Goal: Information Seeking & Learning: Learn about a topic

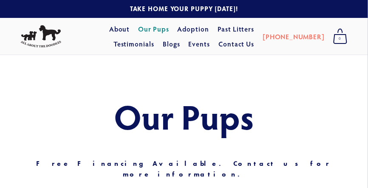
click at [140, 30] on link "Our Pups" at bounding box center [153, 28] width 31 height 15
click at [109, 31] on link "About" at bounding box center [119, 28] width 21 height 15
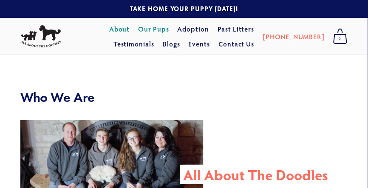
click at [145, 33] on link "Our Pups" at bounding box center [153, 28] width 31 height 15
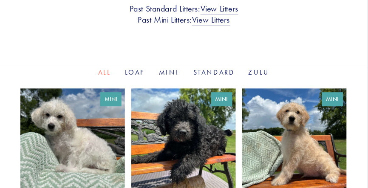
scroll to position [290, 0]
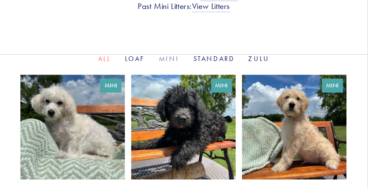
click at [174, 54] on link "Mini" at bounding box center [169, 58] width 21 height 8
click at [136, 54] on li "Loaf" at bounding box center [135, 59] width 20 height 10
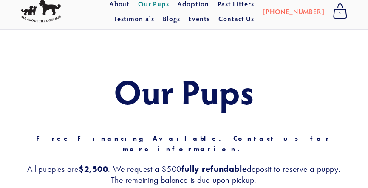
scroll to position [0, 0]
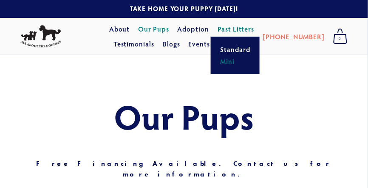
click at [218, 60] on link "Mini" at bounding box center [235, 61] width 35 height 12
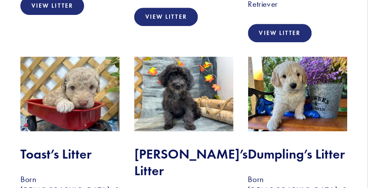
scroll to position [392, 0]
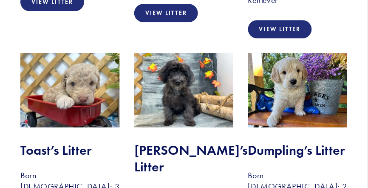
click at [88, 63] on img at bounding box center [70, 90] width 100 height 74
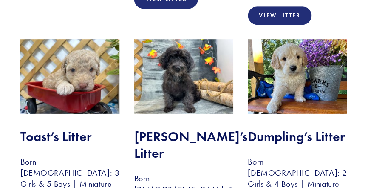
scroll to position [428, 0]
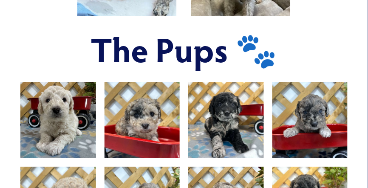
scroll to position [448, 0]
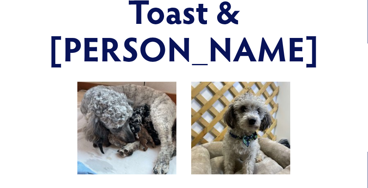
scroll to position [239, 0]
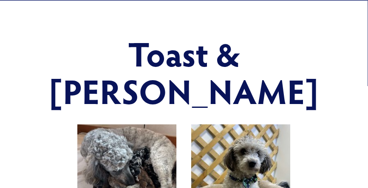
click at [71, 145] on div at bounding box center [127, 170] width 114 height 107
click at [261, 124] on img at bounding box center [241, 170] width 100 height 93
click at [243, 57] on h1 "Toast & Douglas" at bounding box center [184, 72] width 328 height 75
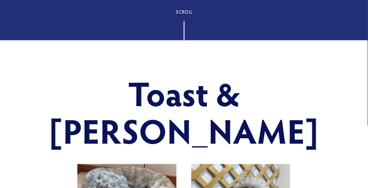
scroll to position [0, 0]
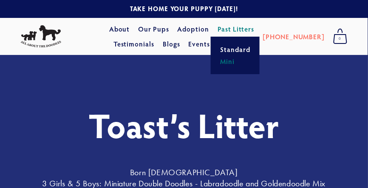
click at [218, 62] on link "Mini" at bounding box center [235, 61] width 35 height 12
click at [218, 63] on link "Mini" at bounding box center [235, 61] width 35 height 12
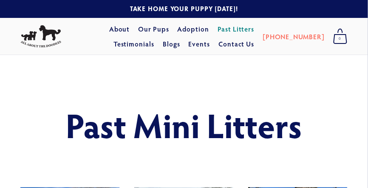
drag, startPoint x: 371, startPoint y: 13, endPoint x: 369, endPoint y: -16, distance: 29.4
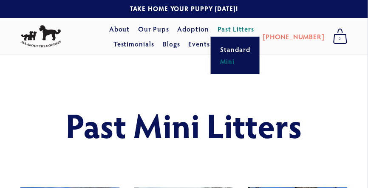
click at [218, 64] on link "Mini" at bounding box center [235, 61] width 35 height 12
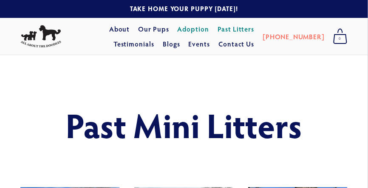
click at [178, 30] on link "Adoption" at bounding box center [194, 28] width 32 height 15
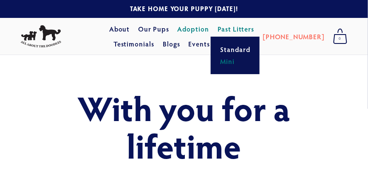
click at [218, 60] on link "Mini" at bounding box center [235, 61] width 35 height 12
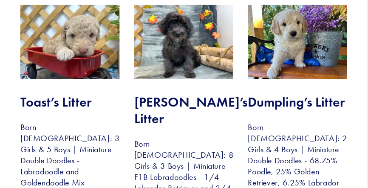
scroll to position [453, 0]
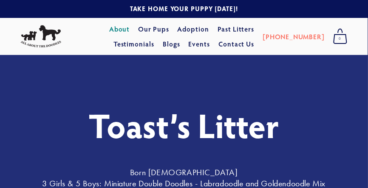
click at [109, 31] on link "About" at bounding box center [119, 28] width 21 height 15
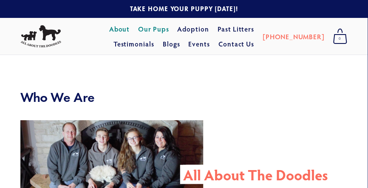
click at [138, 32] on link "Our Pups" at bounding box center [153, 28] width 31 height 15
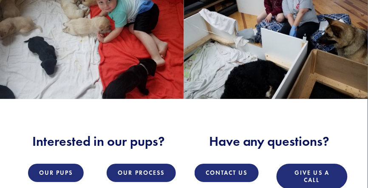
scroll to position [882, 0]
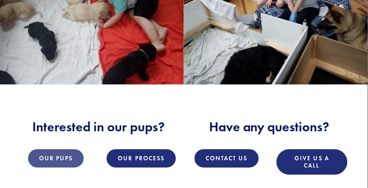
click at [60, 163] on link "Our Pups" at bounding box center [56, 158] width 56 height 18
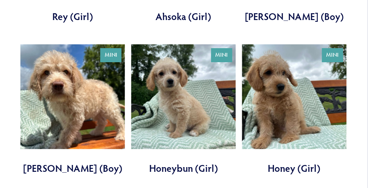
scroll to position [477, 0]
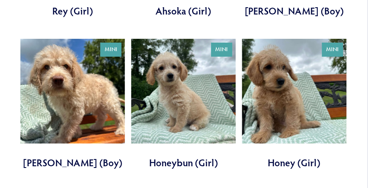
click at [88, 144] on link at bounding box center [72, 104] width 105 height 130
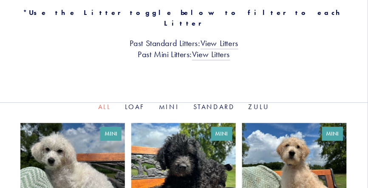
scroll to position [246, 0]
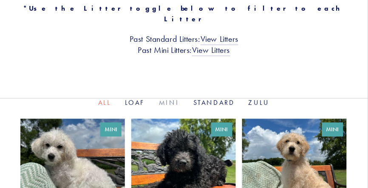
click at [167, 99] on link "Mini" at bounding box center [169, 103] width 21 height 8
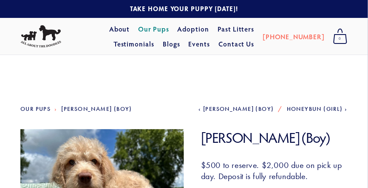
drag, startPoint x: 370, startPoint y: 39, endPoint x: 373, endPoint y: 22, distance: 17.3
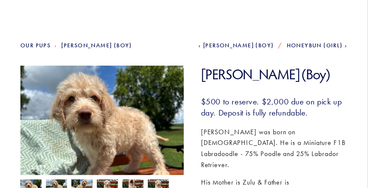
scroll to position [62, 0]
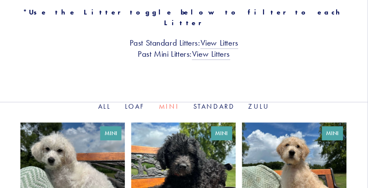
scroll to position [261, 0]
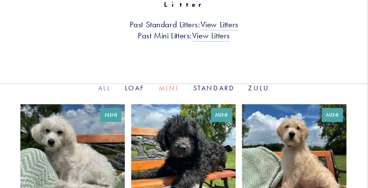
click at [103, 84] on link "All" at bounding box center [104, 88] width 13 height 8
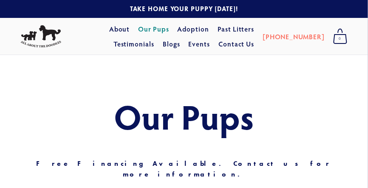
click at [141, 30] on link "Our Pups" at bounding box center [153, 28] width 31 height 15
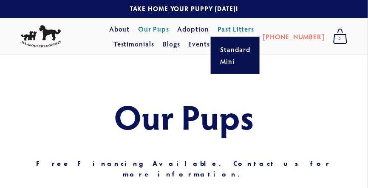
click at [218, 28] on link "Past Litters" at bounding box center [236, 28] width 37 height 9
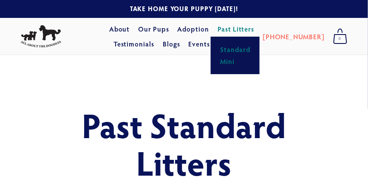
click at [218, 63] on link "Mini" at bounding box center [235, 61] width 35 height 12
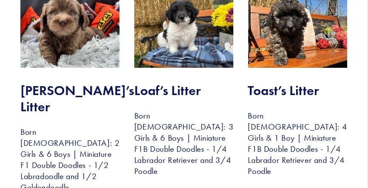
scroll to position [1150, 0]
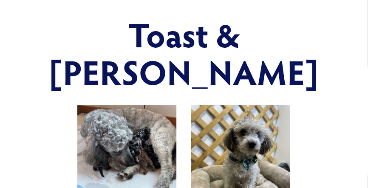
scroll to position [251, 0]
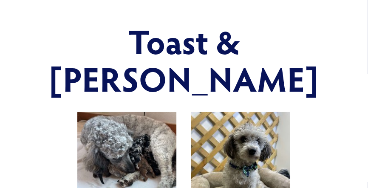
click at [152, 118] on img at bounding box center [127, 157] width 100 height 93
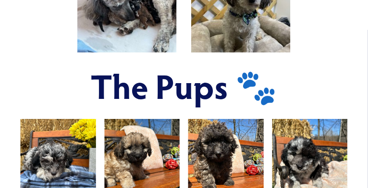
scroll to position [417, 0]
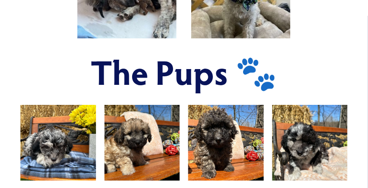
click at [72, 120] on img at bounding box center [58, 143] width 101 height 76
click at [130, 117] on img at bounding box center [142, 143] width 101 height 76
click at [236, 111] on img at bounding box center [226, 143] width 101 height 76
click at [314, 112] on img at bounding box center [310, 143] width 101 height 76
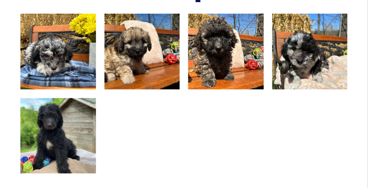
scroll to position [516, 0]
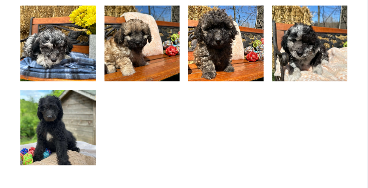
click at [46, 99] on img at bounding box center [58, 128] width 101 height 76
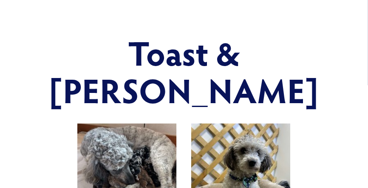
scroll to position [0, 0]
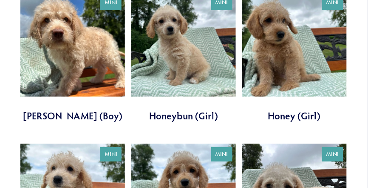
scroll to position [459, 0]
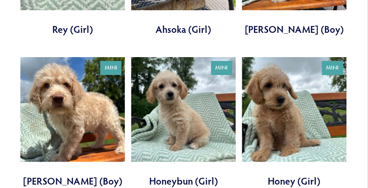
click at [288, 98] on link at bounding box center [294, 122] width 105 height 130
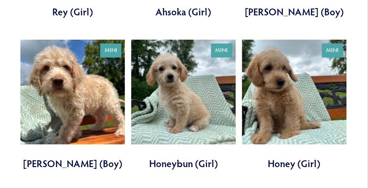
scroll to position [499, 0]
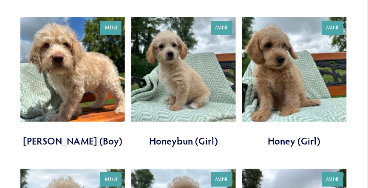
click at [278, 123] on link at bounding box center [294, 82] width 105 height 130
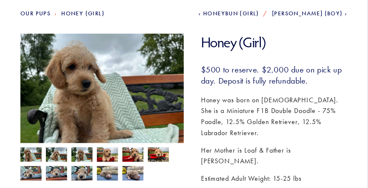
scroll to position [105, 0]
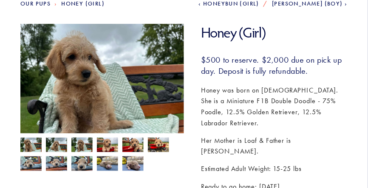
drag, startPoint x: 373, startPoint y: 39, endPoint x: 370, endPoint y: 63, distance: 24.0
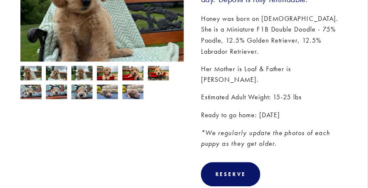
scroll to position [149, 0]
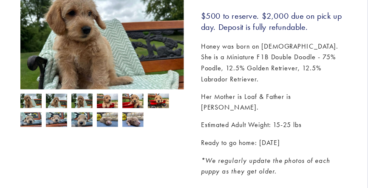
click at [29, 106] on img at bounding box center [30, 102] width 21 height 16
click at [57, 103] on img at bounding box center [56, 102] width 21 height 16
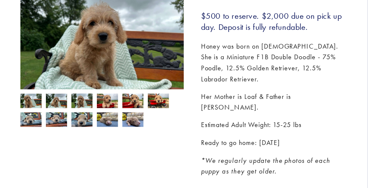
click at [37, 103] on img at bounding box center [30, 102] width 21 height 16
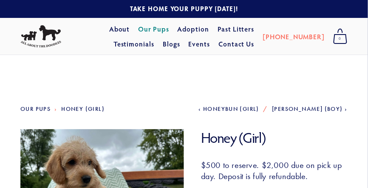
click at [141, 30] on link "Our Pups" at bounding box center [153, 28] width 31 height 15
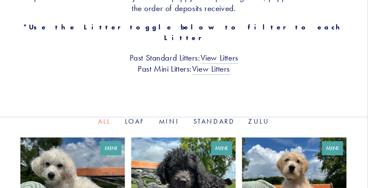
scroll to position [266, 0]
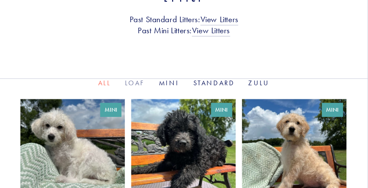
click at [137, 79] on link "Loaf" at bounding box center [135, 83] width 20 height 8
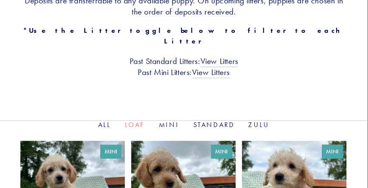
scroll to position [220, 0]
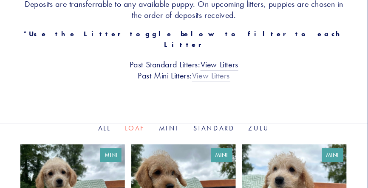
click at [211, 71] on link "View Litters" at bounding box center [211, 76] width 38 height 11
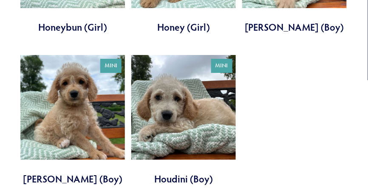
scroll to position [468, 0]
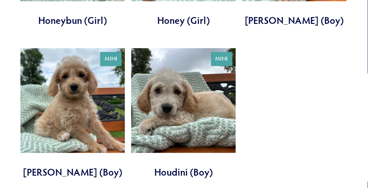
click at [188, 91] on link at bounding box center [183, 113] width 105 height 130
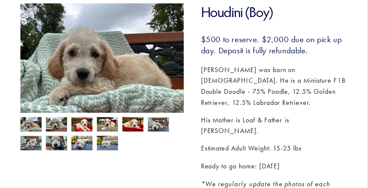
scroll to position [139, 0]
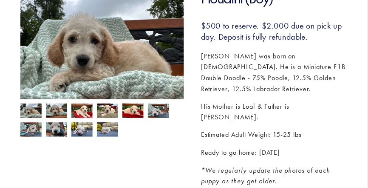
drag, startPoint x: 370, startPoint y: 40, endPoint x: 372, endPoint y: 71, distance: 31.6
click at [26, 114] on img at bounding box center [30, 111] width 21 height 16
click at [50, 110] on img at bounding box center [56, 111] width 21 height 16
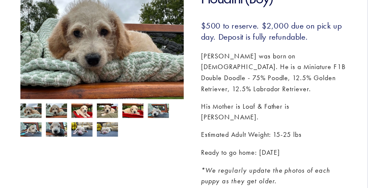
click at [82, 111] on img at bounding box center [81, 111] width 21 height 16
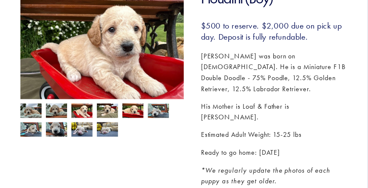
click at [105, 112] on img at bounding box center [107, 111] width 21 height 16
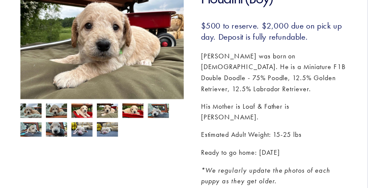
click at [134, 110] on img at bounding box center [133, 111] width 21 height 16
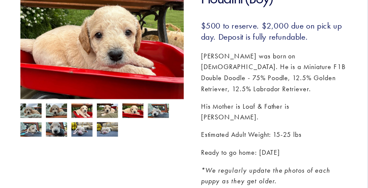
click at [162, 116] on img at bounding box center [158, 111] width 21 height 16
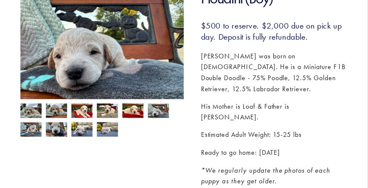
click at [35, 132] on img at bounding box center [30, 130] width 21 height 16
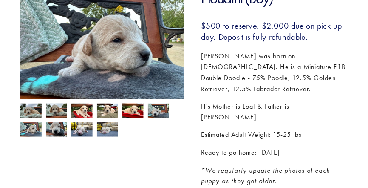
click at [59, 128] on img at bounding box center [56, 129] width 21 height 16
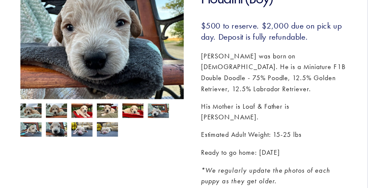
click at [81, 128] on img at bounding box center [81, 129] width 21 height 16
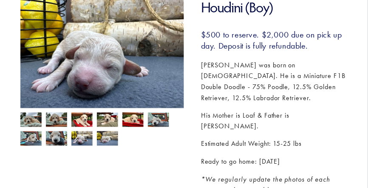
scroll to position [95, 0]
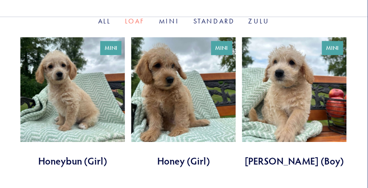
scroll to position [314, 0]
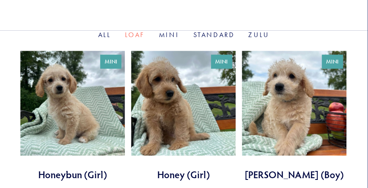
click at [167, 77] on link at bounding box center [183, 116] width 105 height 130
